Goal: Information Seeking & Learning: Understand process/instructions

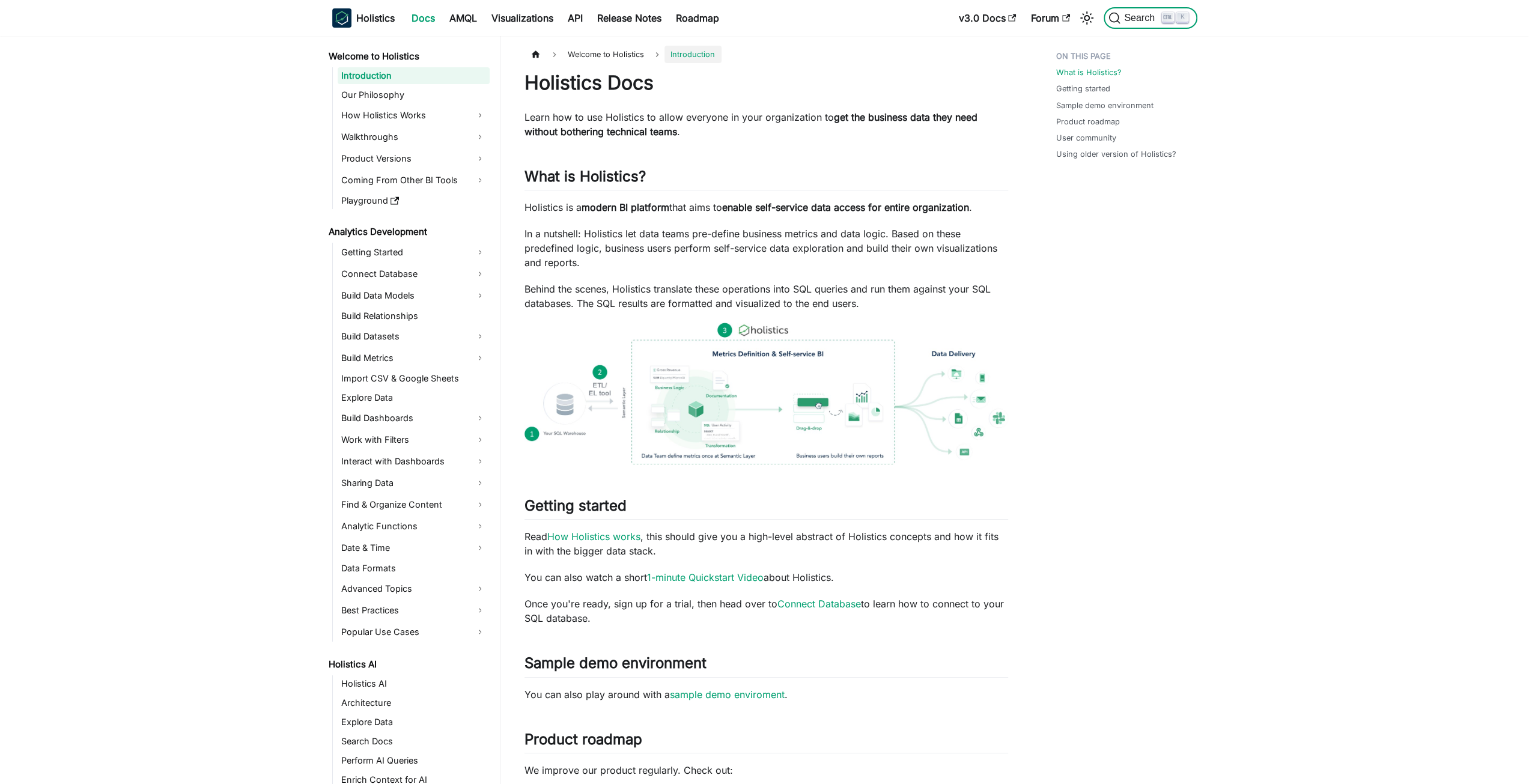
click at [1129, 19] on span "Search" at bounding box center [1141, 18] width 41 height 11
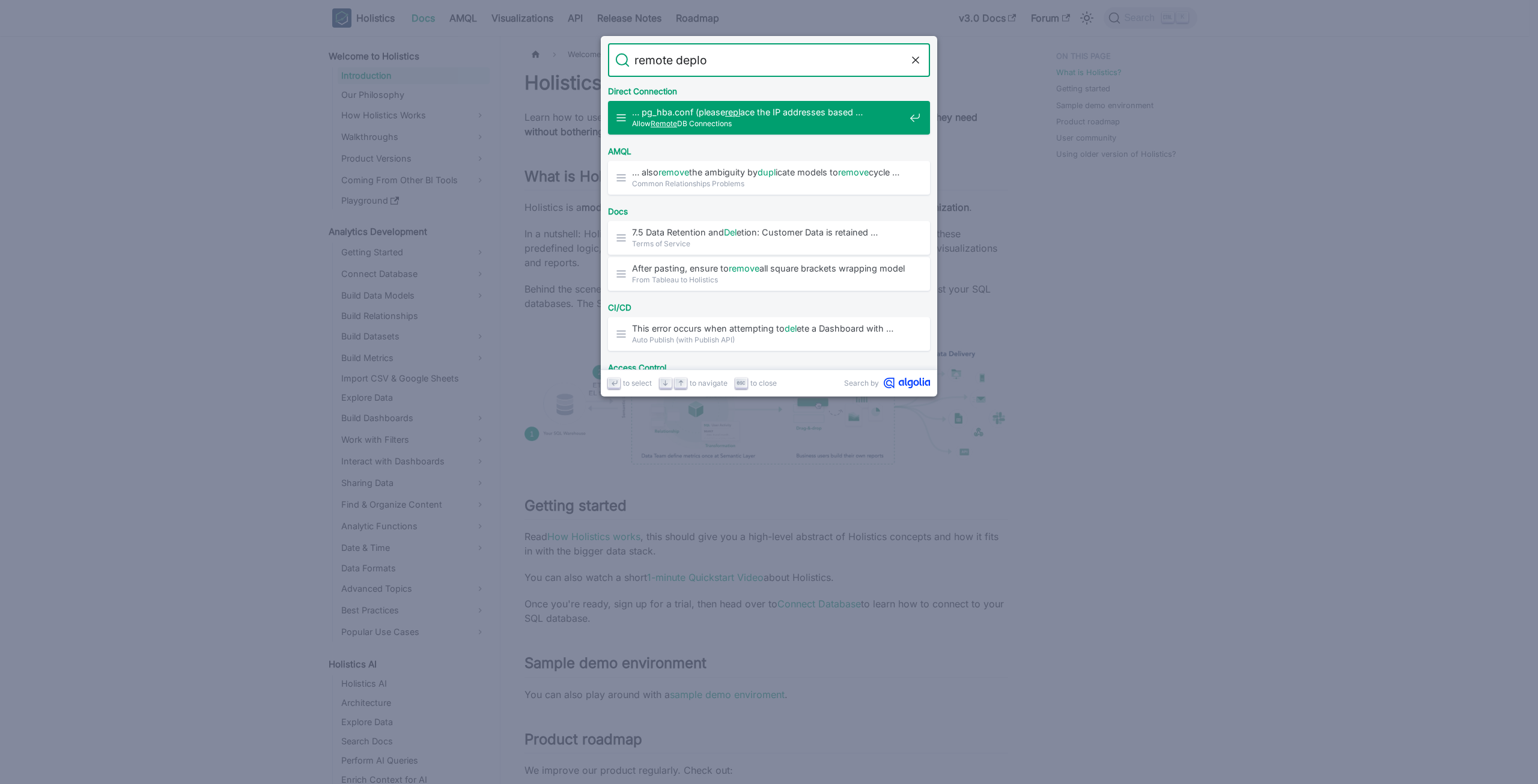
type input "remote deploy"
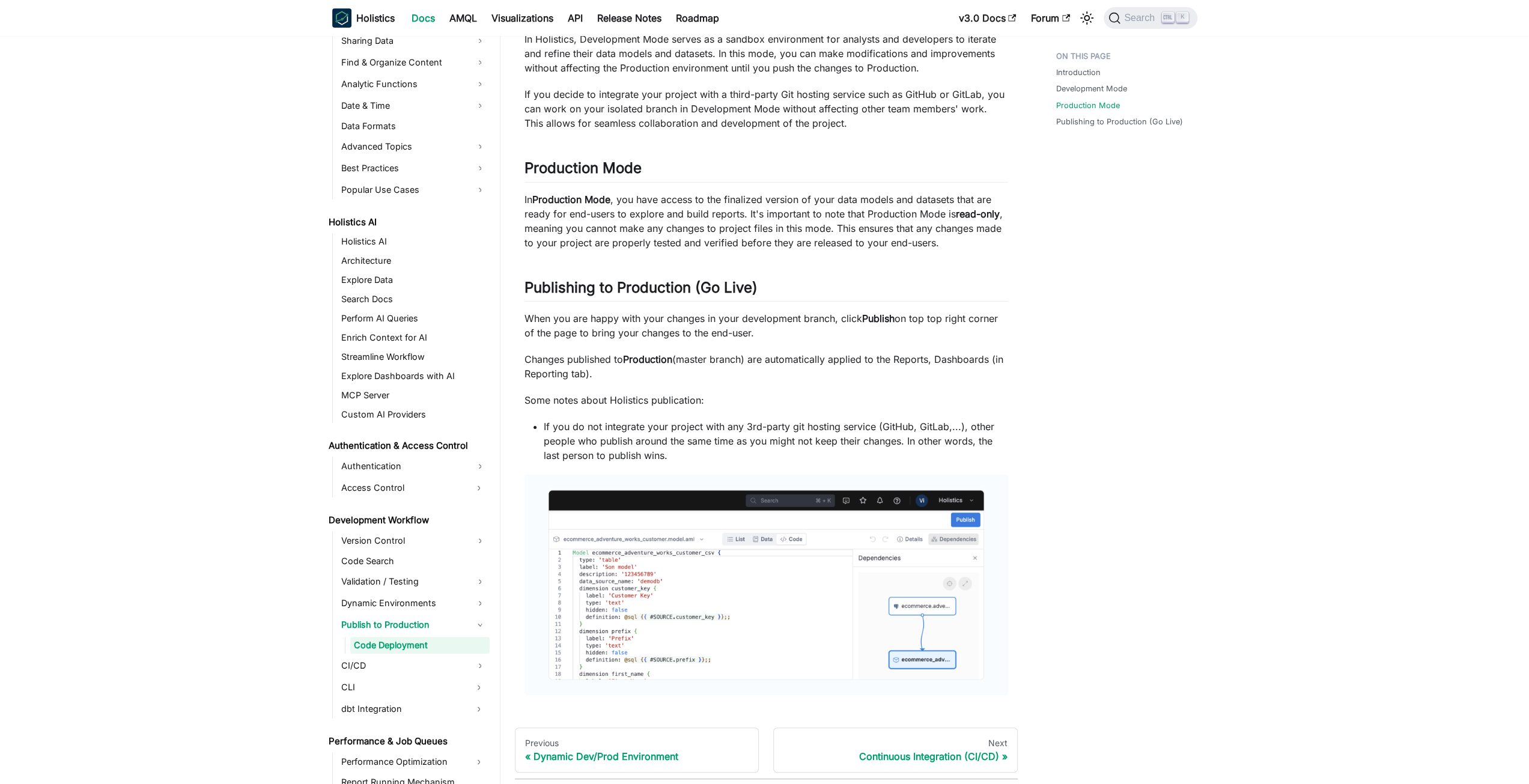
scroll to position [633, 0]
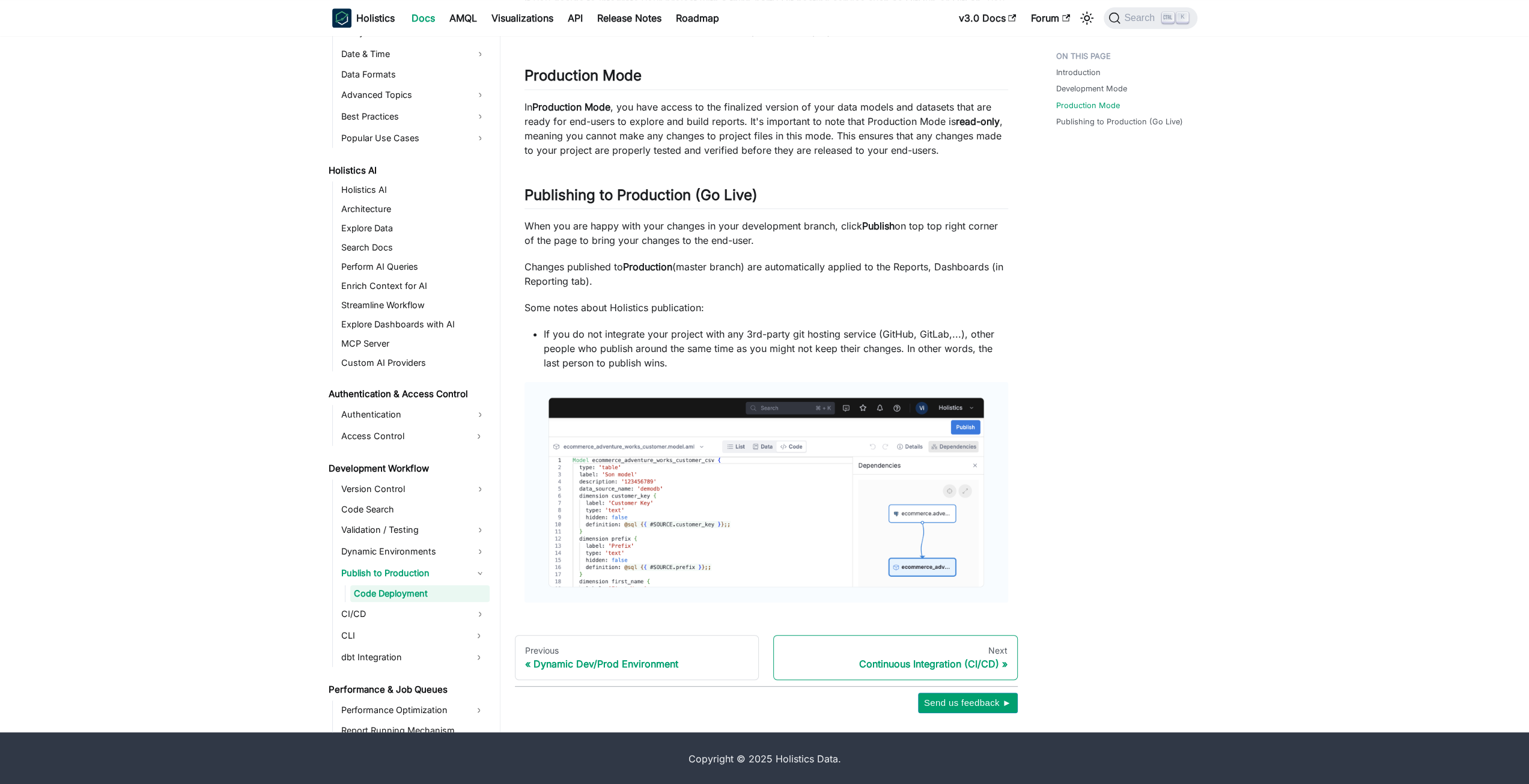
click at [997, 656] on link "Next Continuous Integration (CI/CD)" at bounding box center [896, 658] width 245 height 46
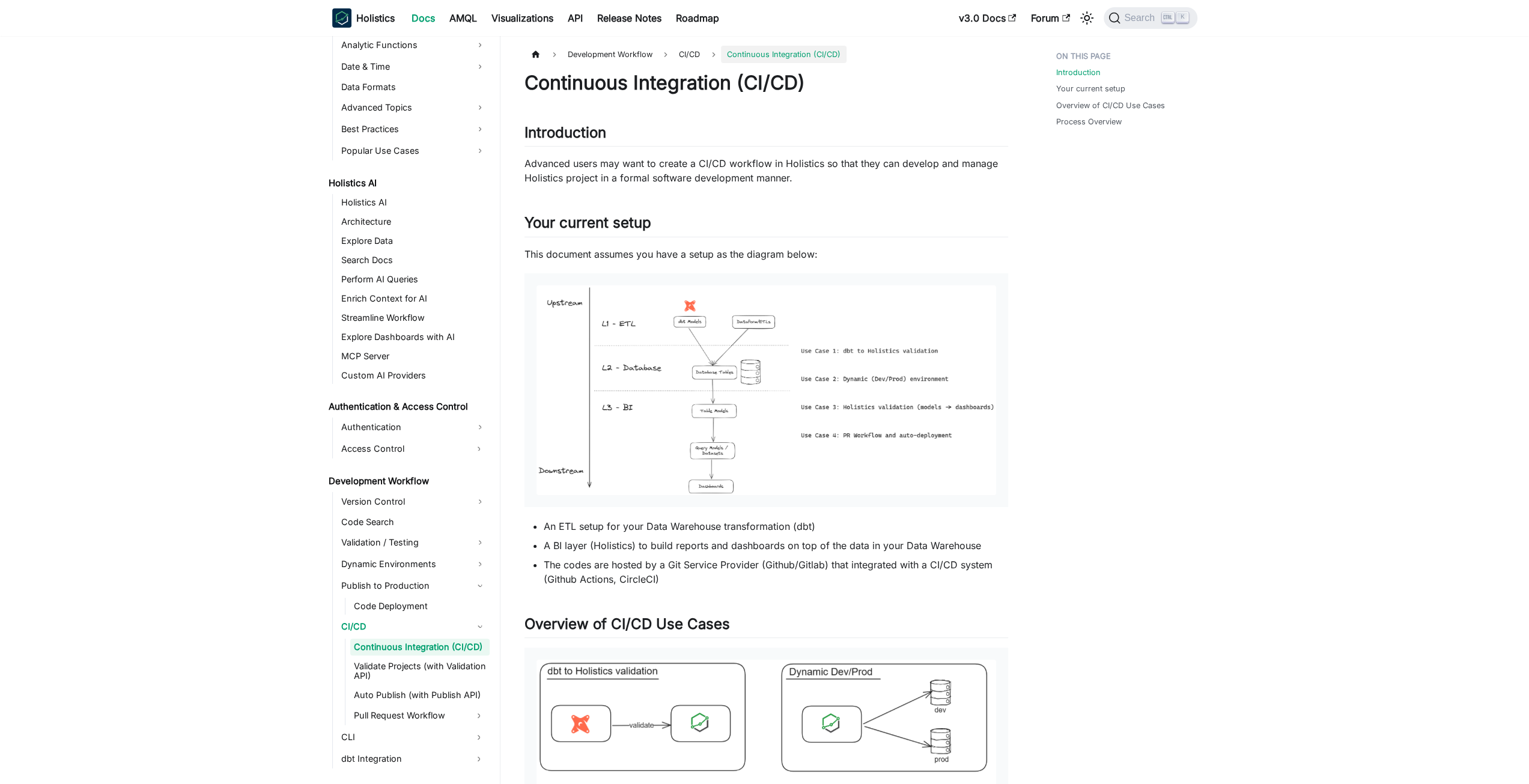
scroll to position [483, 0]
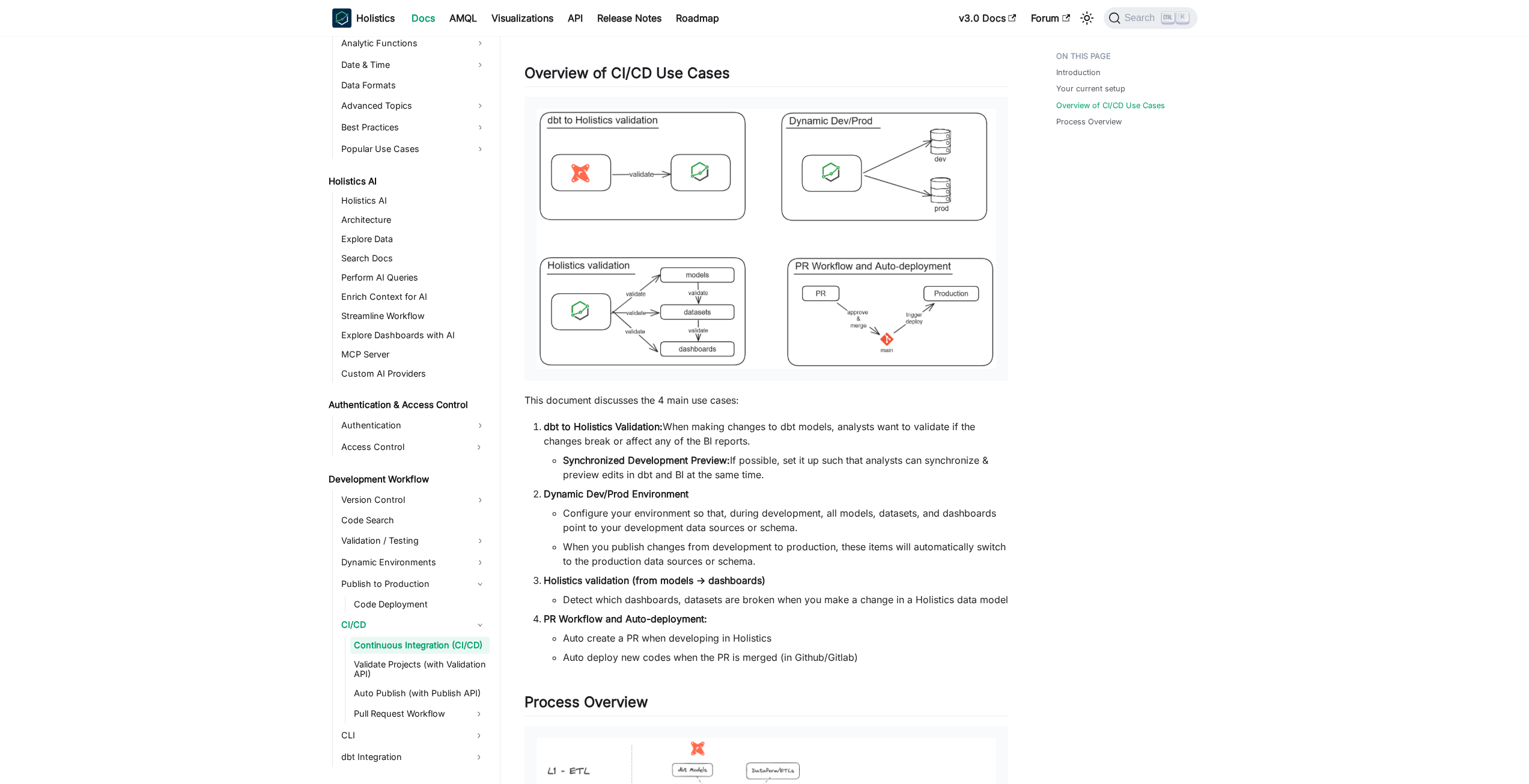
scroll to position [578, 0]
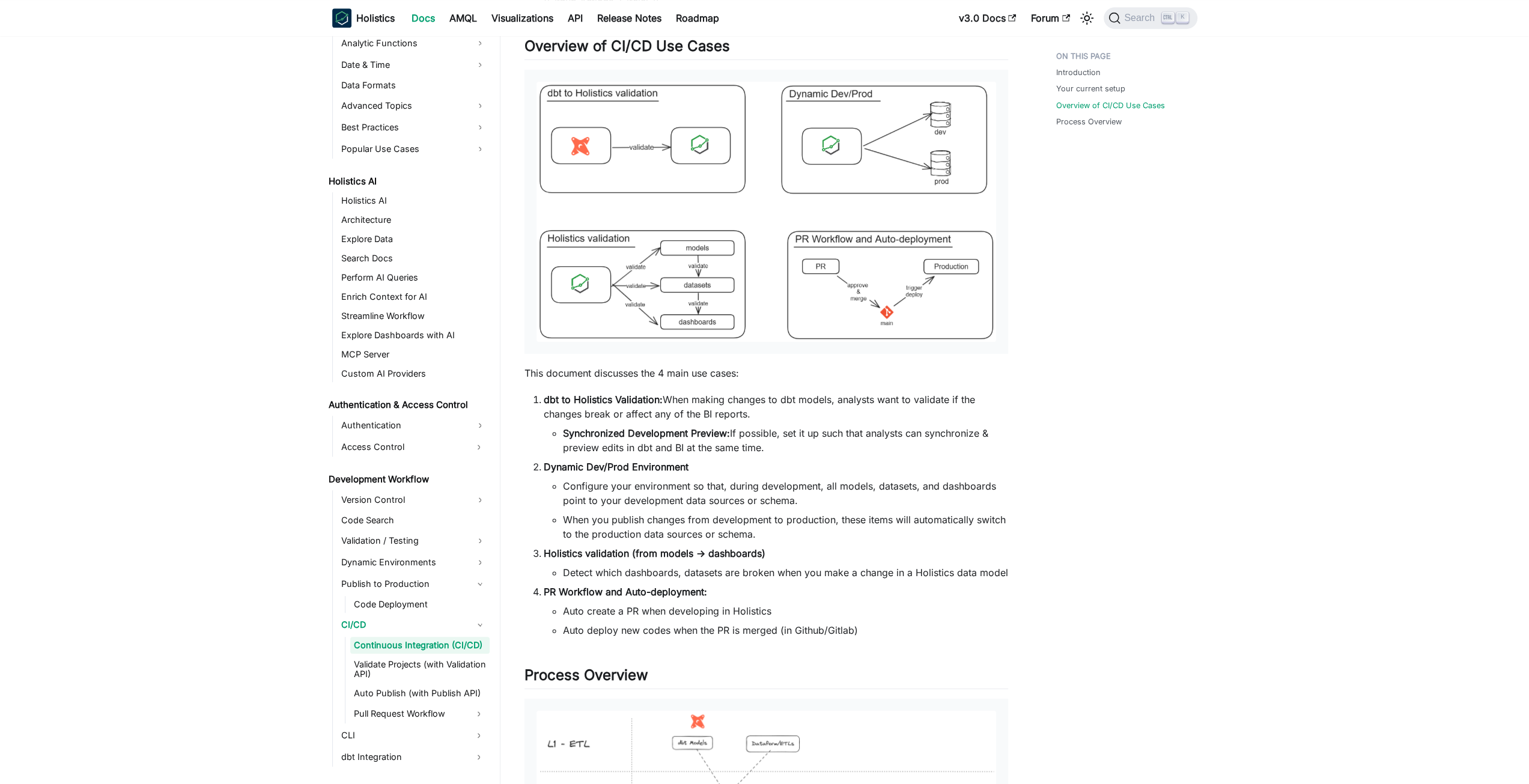
click at [1358, 392] on main "Development Workflow CI/CD Continuous Integration (CI/CD) On this page Continuo…" at bounding box center [1015, 395] width 1029 height 1876
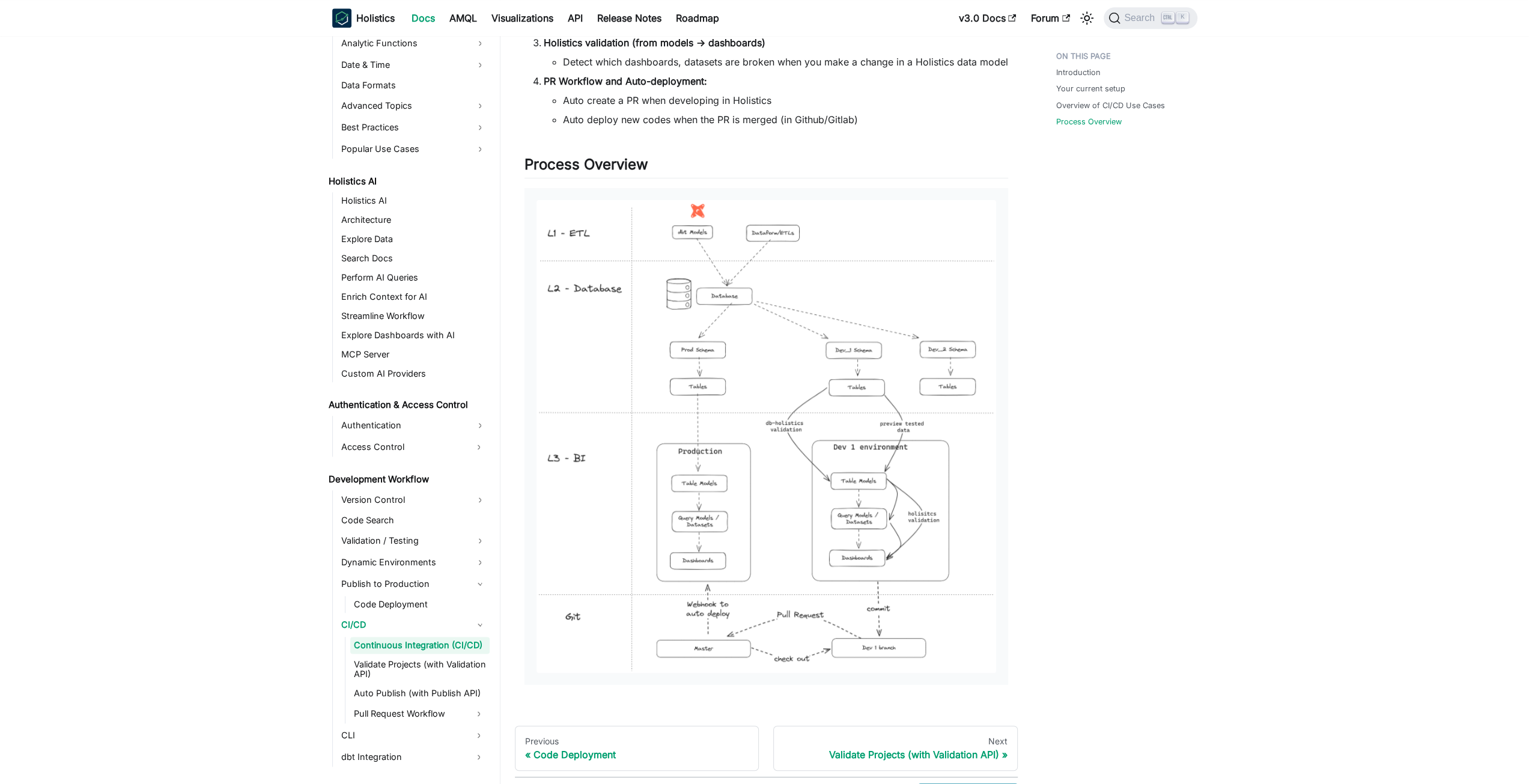
scroll to position [1179, 0]
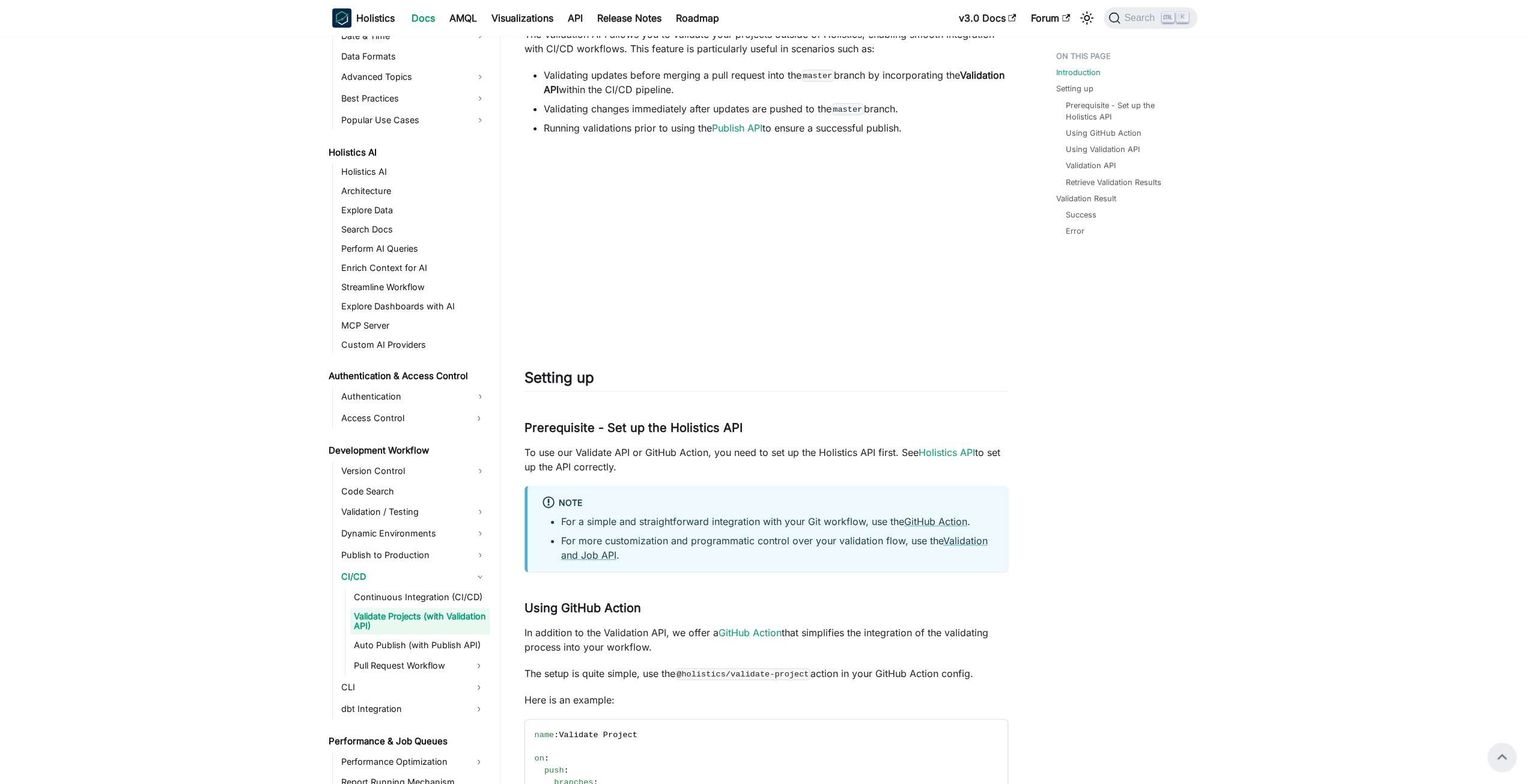
scroll to position [241, 0]
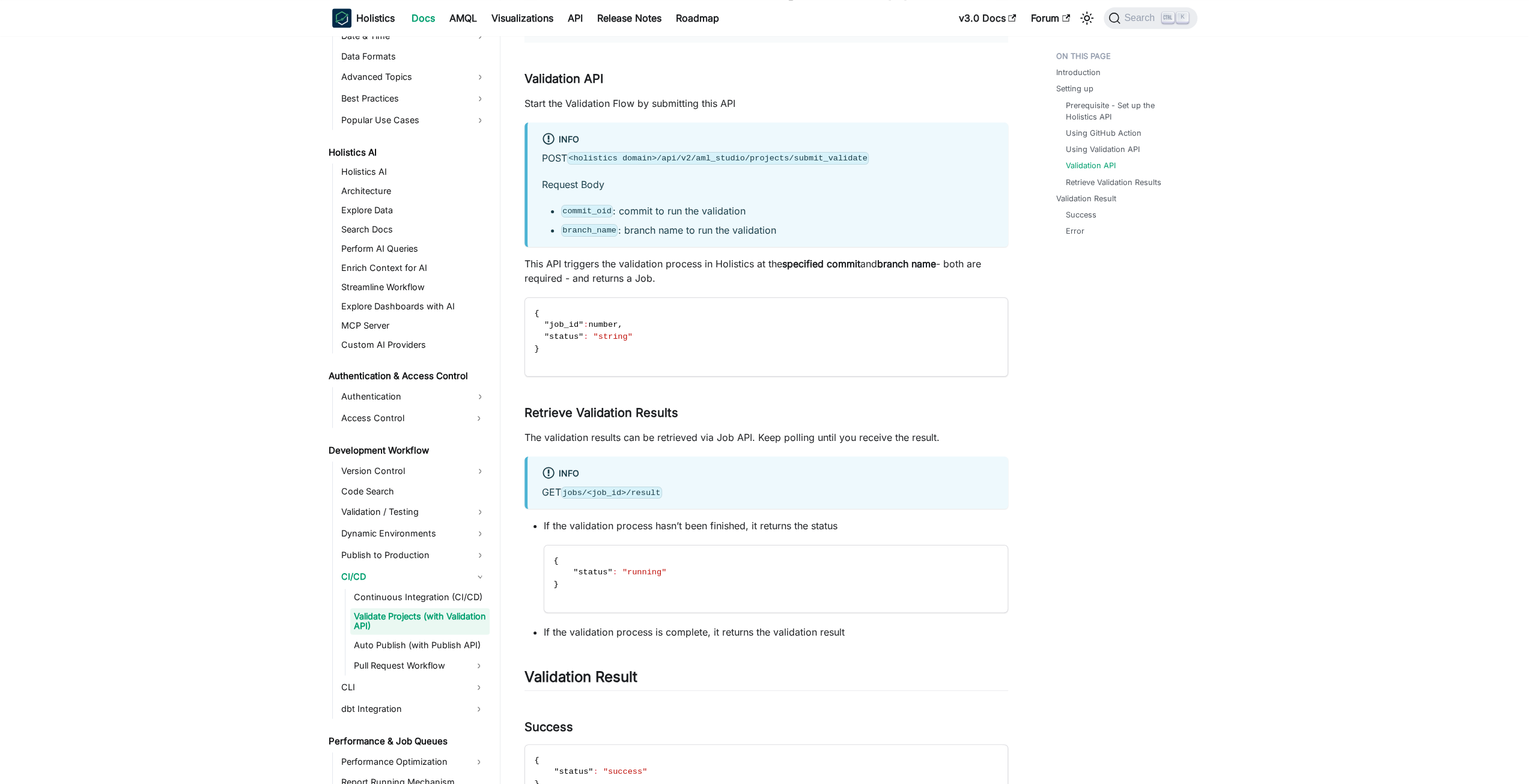
scroll to position [1742, 0]
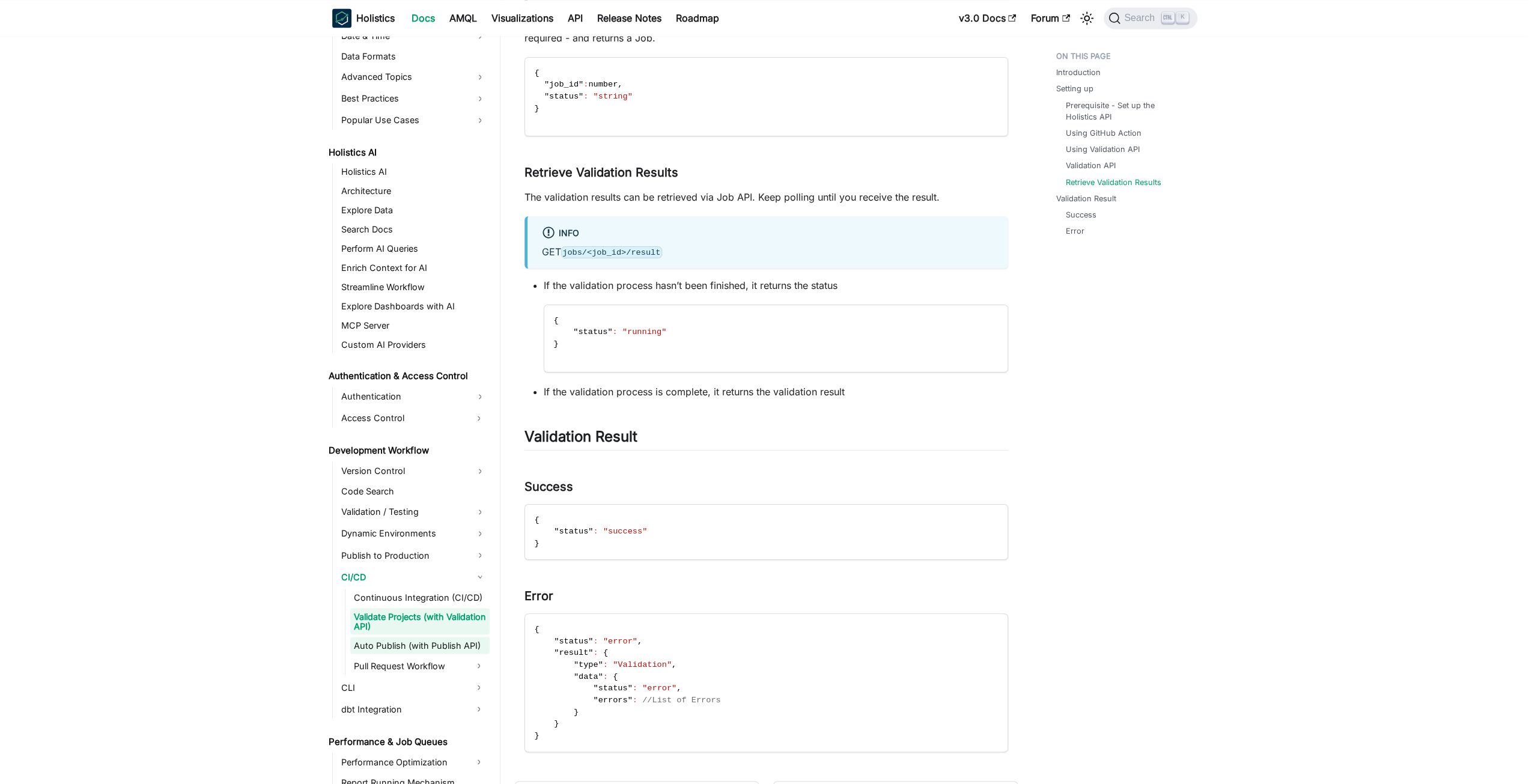
click at [452, 642] on link "Auto Publish (with Publish API)" at bounding box center [420, 645] width 139 height 17
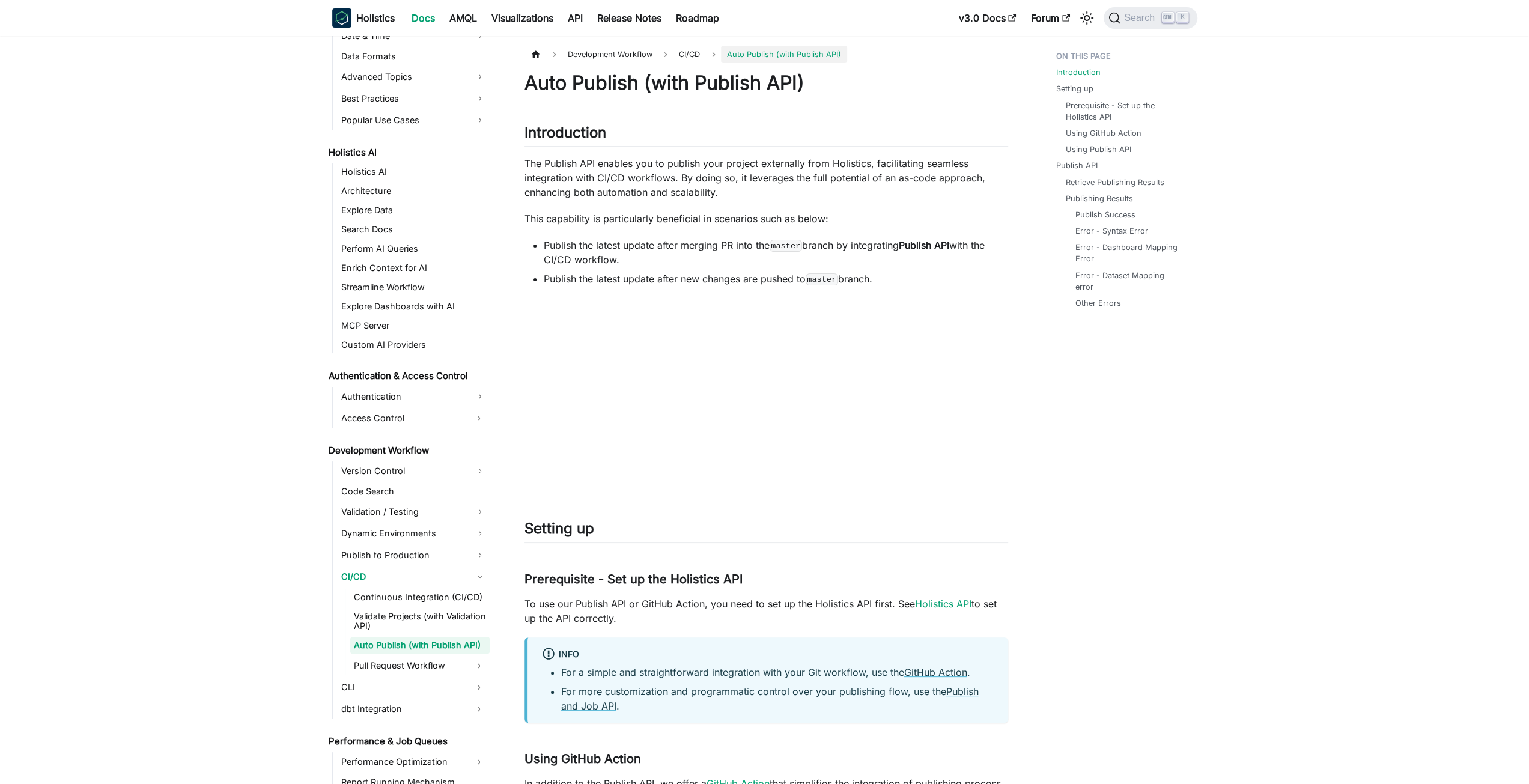
scroll to position [531, 0]
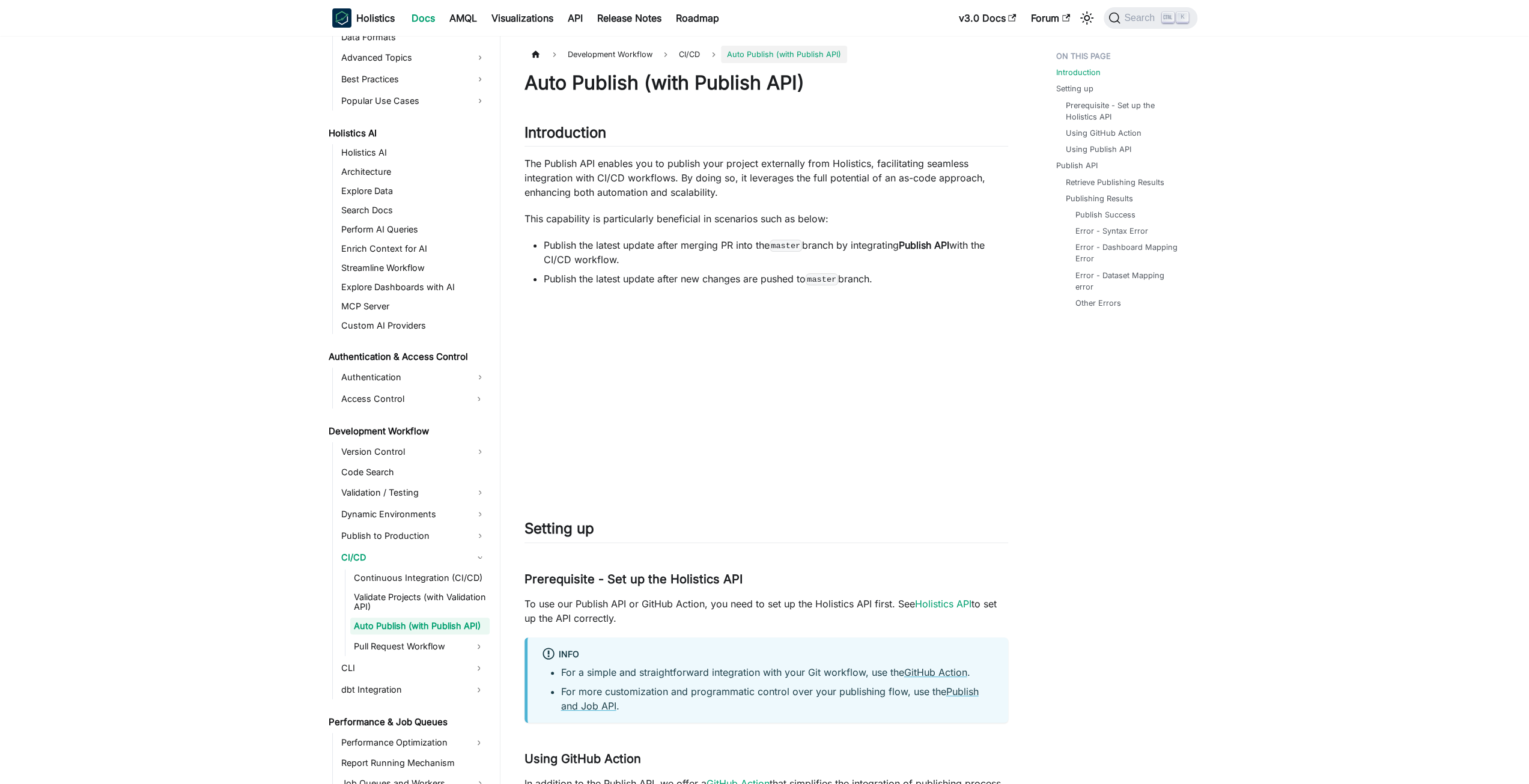
click at [813, 700] on li "For more customization and programmatic control over your publishing flow, use …" at bounding box center [777, 698] width 433 height 29
click at [635, 693] on li "For more customization and programmatic control over your publishing flow, use …" at bounding box center [777, 698] width 433 height 29
click at [829, 597] on p "To use our Publish API or GitHub Action, you need to set up the Holistics API f…" at bounding box center [766, 611] width 483 height 29
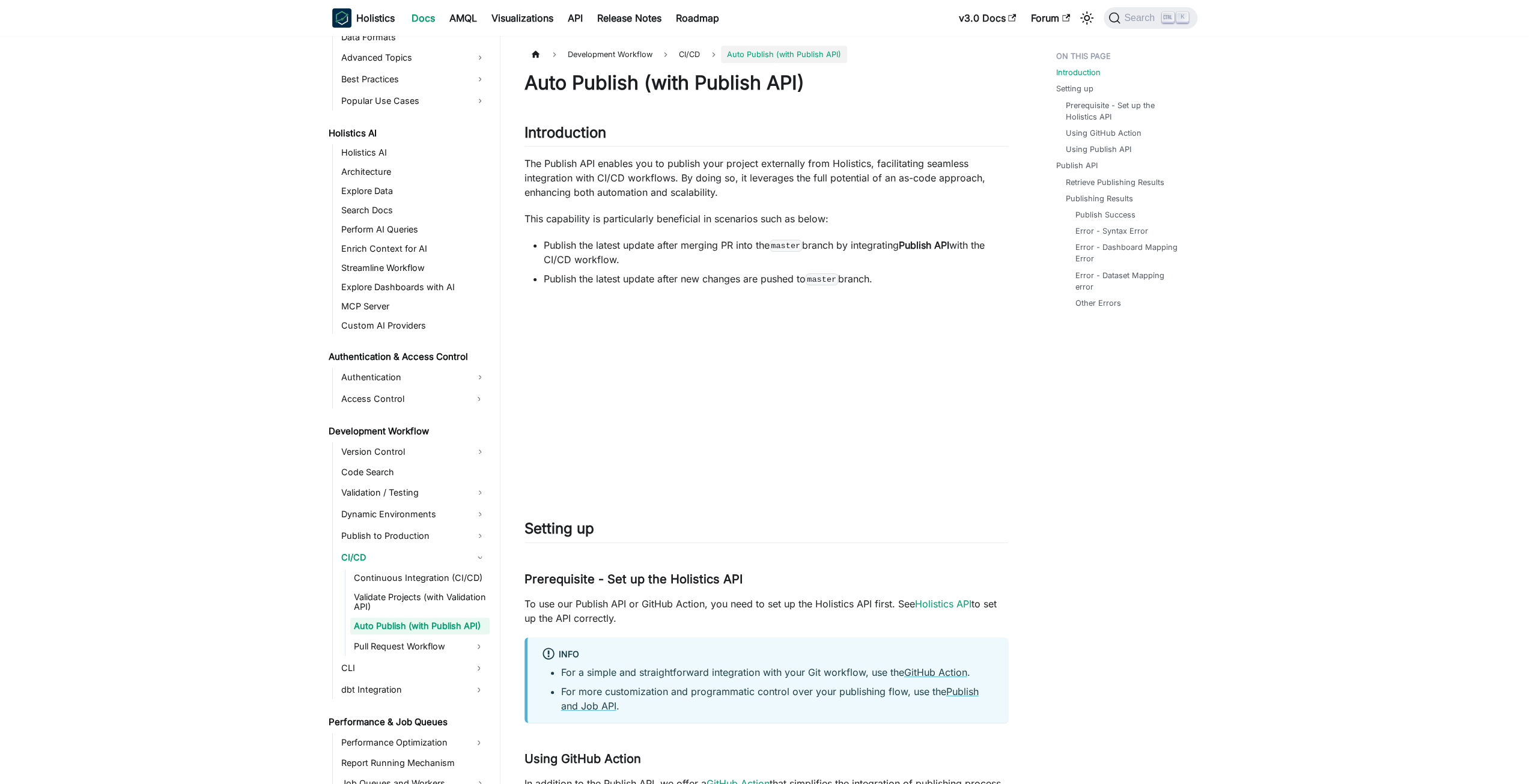
click at [828, 672] on li "For a simple and straightforward integration with your Git workflow, use the Gi…" at bounding box center [777, 672] width 433 height 14
click at [817, 604] on p "To use our Publish API or GitHub Action, you need to set up the Holistics API f…" at bounding box center [766, 611] width 483 height 29
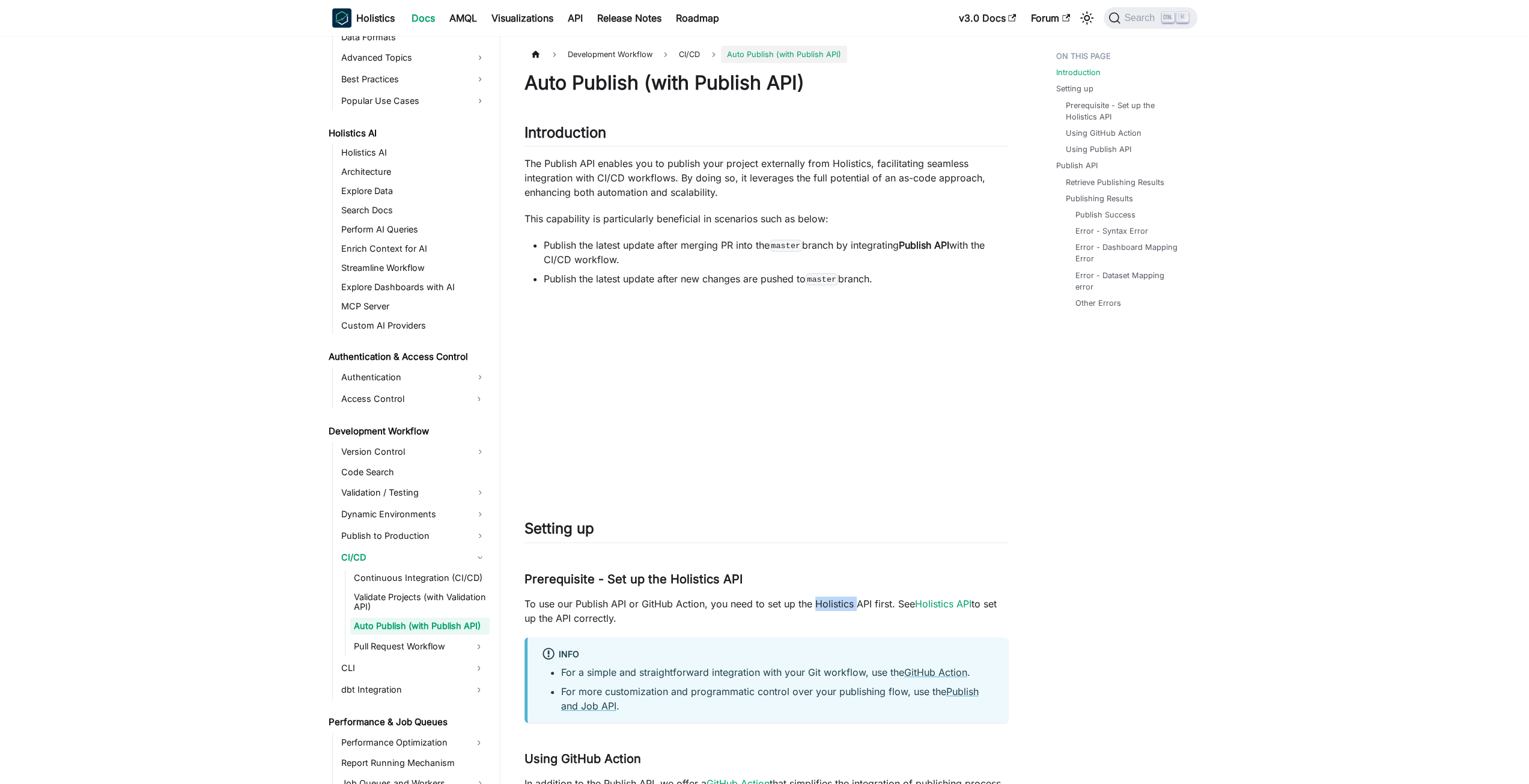
click at [817, 604] on p "To use our Publish API or GitHub Action, you need to set up the Holistics API f…" at bounding box center [766, 611] width 483 height 29
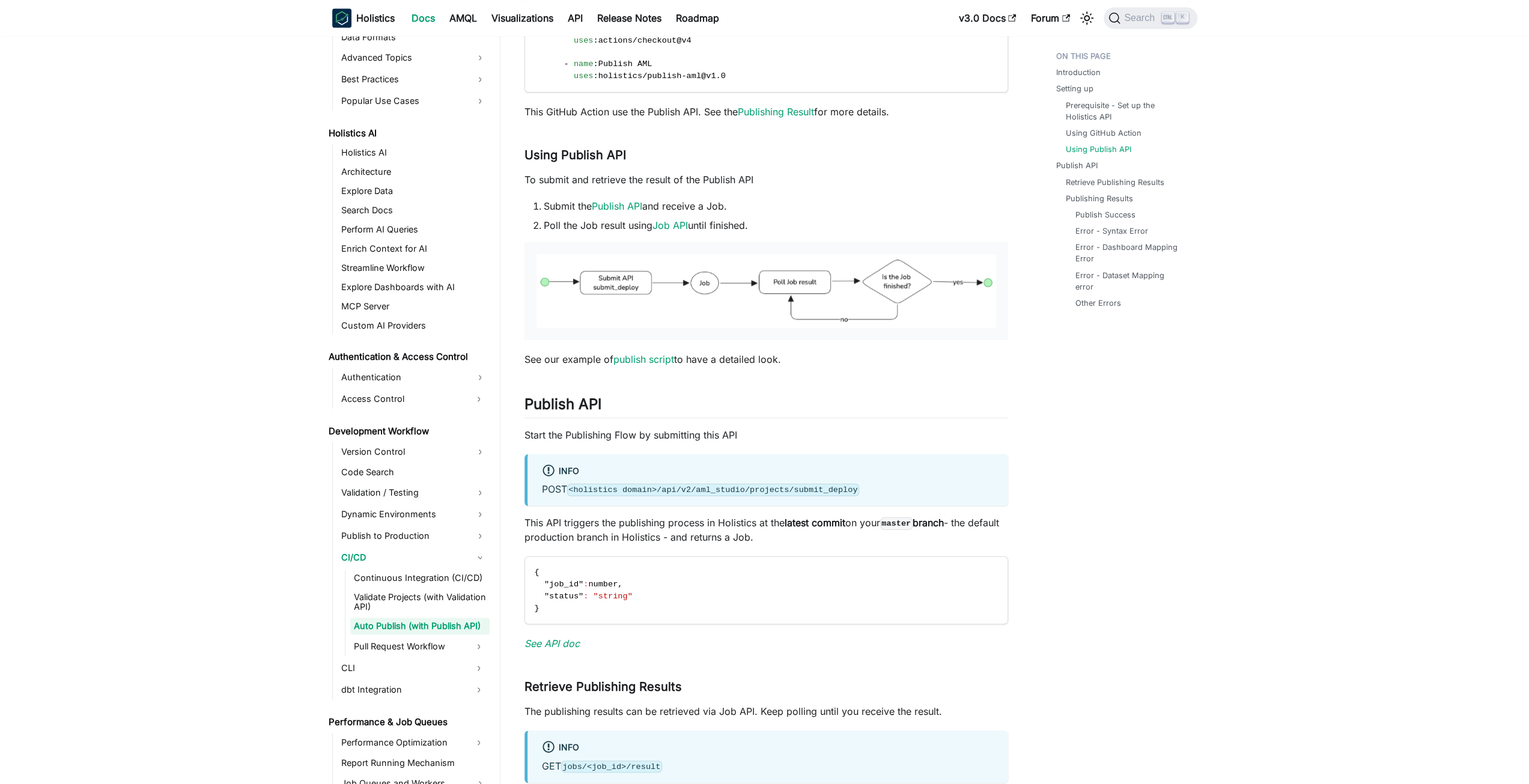
scroll to position [1261, 0]
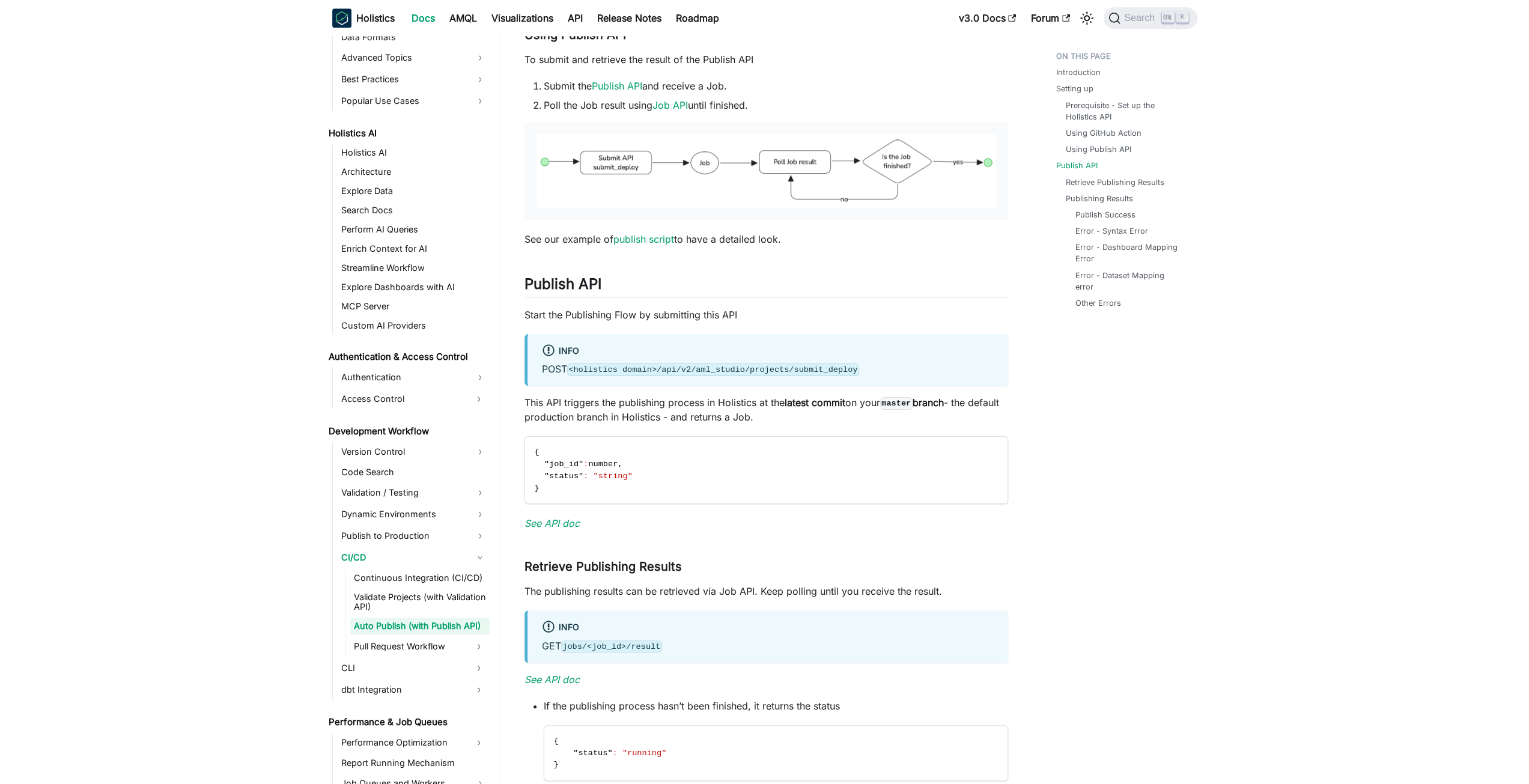
click at [811, 372] on code "<holistics domain>/api/v2/aml_studio/projects/submit_deploy" at bounding box center [713, 370] width 293 height 12
click at [734, 374] on code "<holistics domain>/api/v2/aml_studio/projects/submit_deploy" at bounding box center [713, 370] width 293 height 12
click at [748, 370] on code "<holistics domain>/api/v2/aml_studio/projects/submit_deploy" at bounding box center [713, 370] width 293 height 12
drag, startPoint x: 748, startPoint y: 370, endPoint x: 781, endPoint y: 372, distance: 33.1
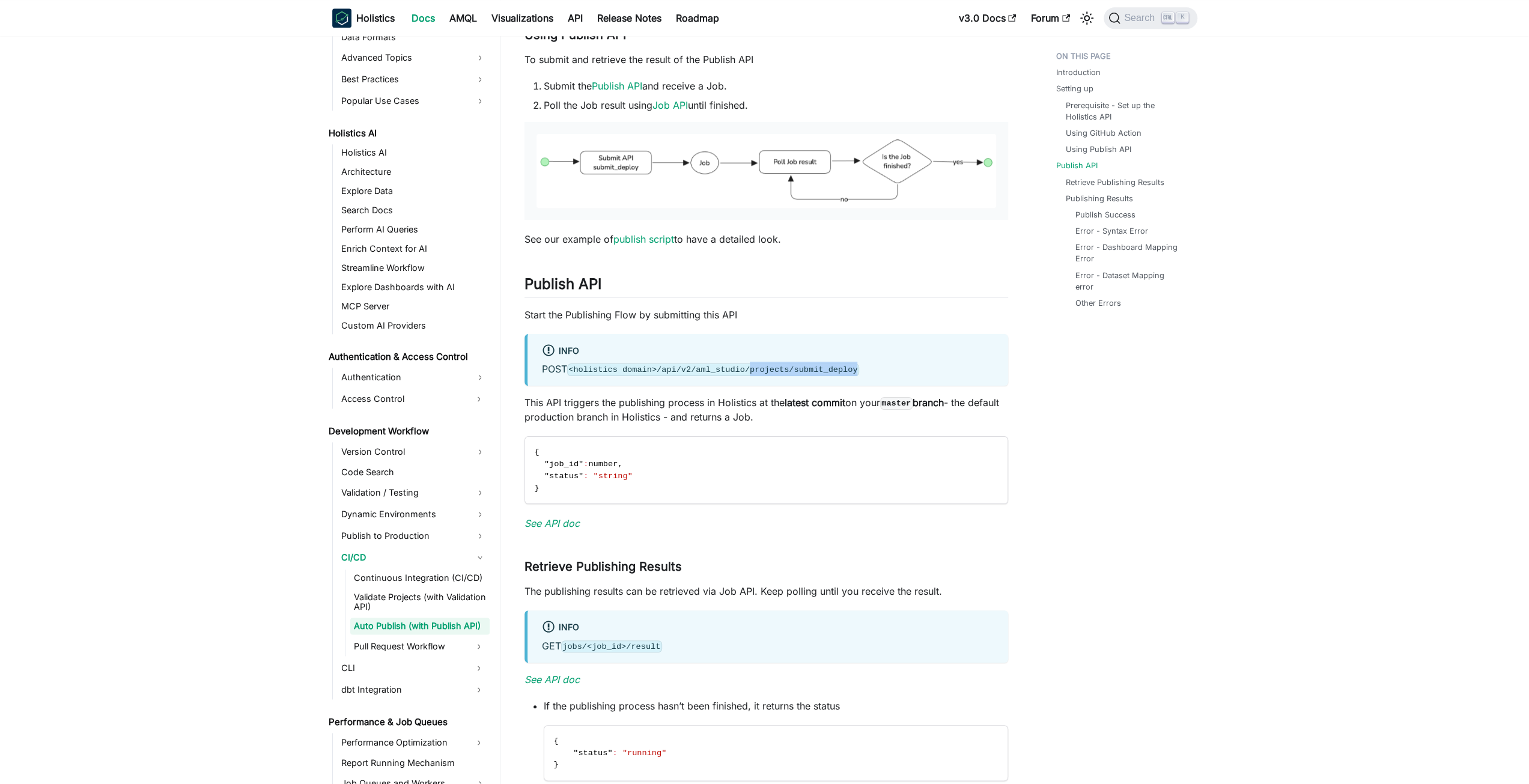
click at [781, 372] on code "<holistics domain>/api/v2/aml_studio/projects/submit_deploy" at bounding box center [713, 370] width 293 height 12
copy code "projects/submit_deploy"
click at [902, 348] on div "info" at bounding box center [768, 351] width 452 height 16
click at [833, 375] on code "<holistics domain>/api/v2/aml_studio/projects/submit_deploy" at bounding box center [713, 370] width 293 height 12
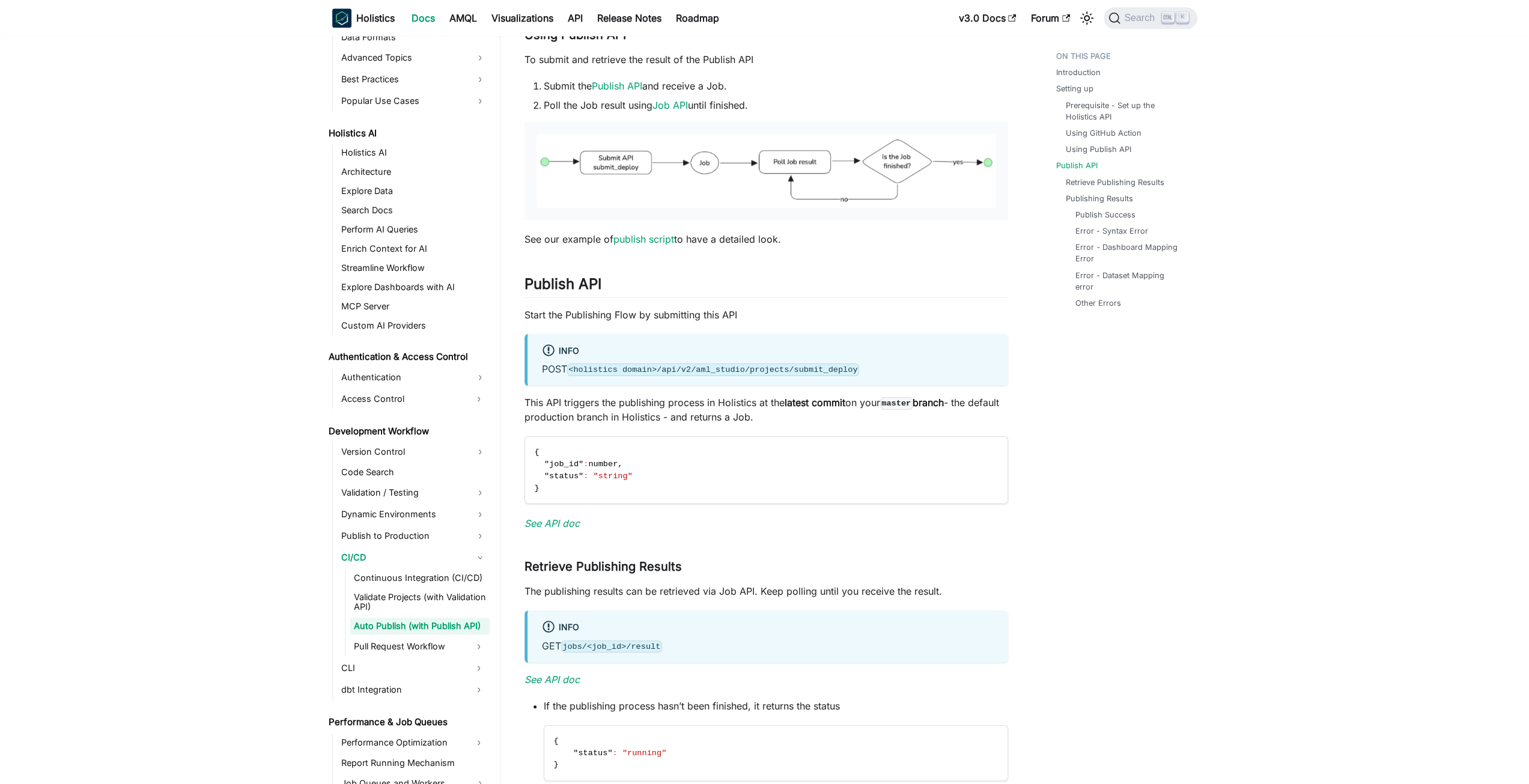
click at [647, 543] on div "Auto Publish (with Publish API) Introduction ​ The Publish API enables you to p…" at bounding box center [766, 185] width 483 height 2752
click at [575, 522] on em "See API doc" at bounding box center [552, 523] width 55 height 12
